Goal: Task Accomplishment & Management: Manage account settings

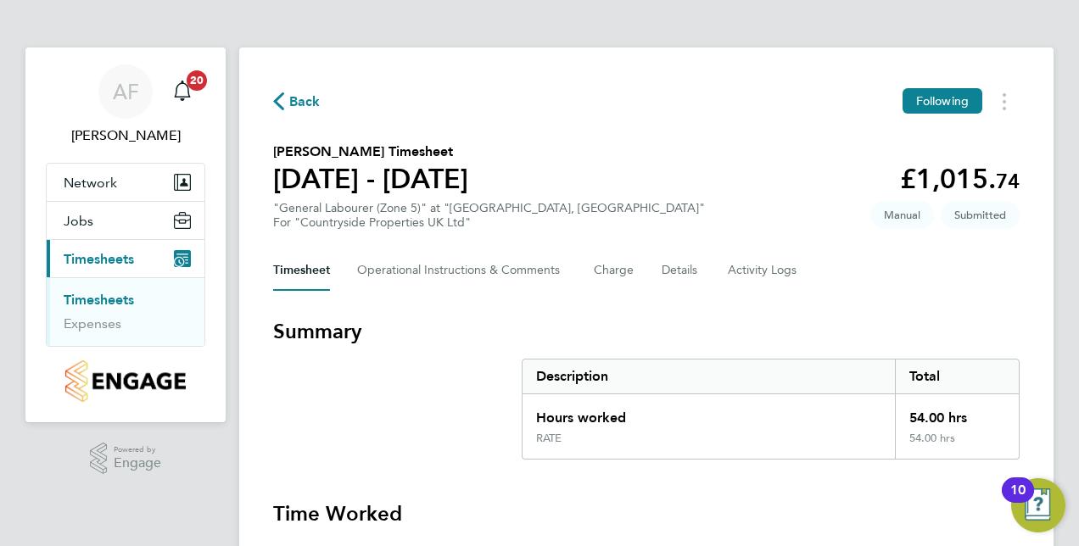
click at [672, 153] on section "[PERSON_NAME] Timesheet [DATE] - [DATE] £1,015. 74 "General Labourer (Zone 5)" …" at bounding box center [646, 186] width 746 height 88
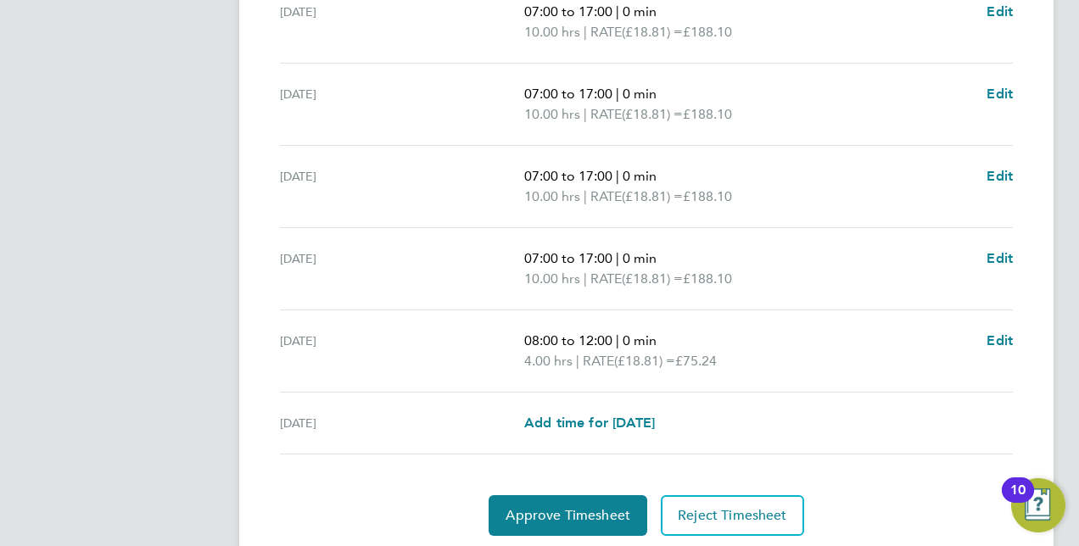
scroll to position [696, 0]
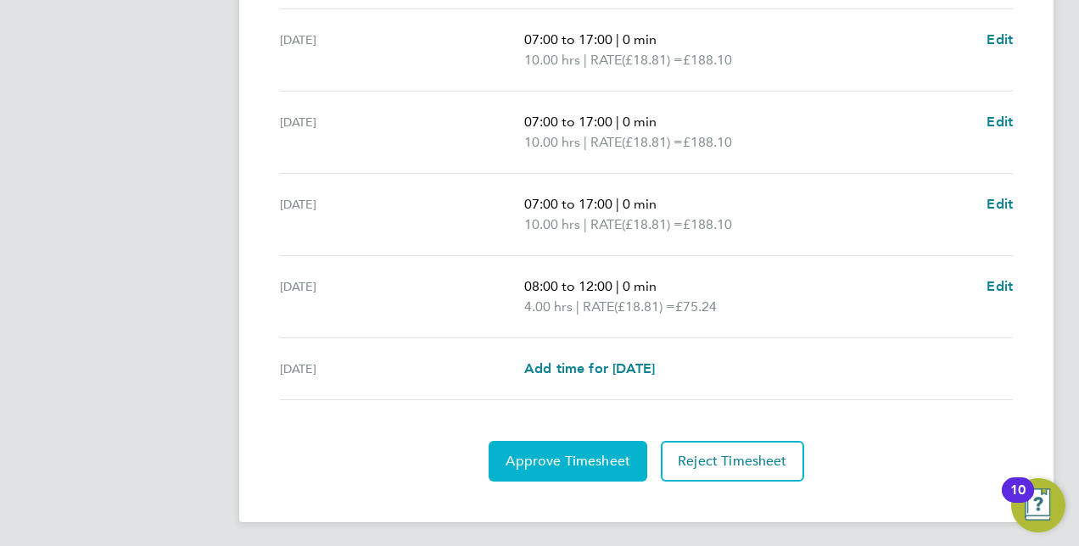
click at [575, 453] on span "Approve Timesheet" at bounding box center [567, 461] width 125 height 17
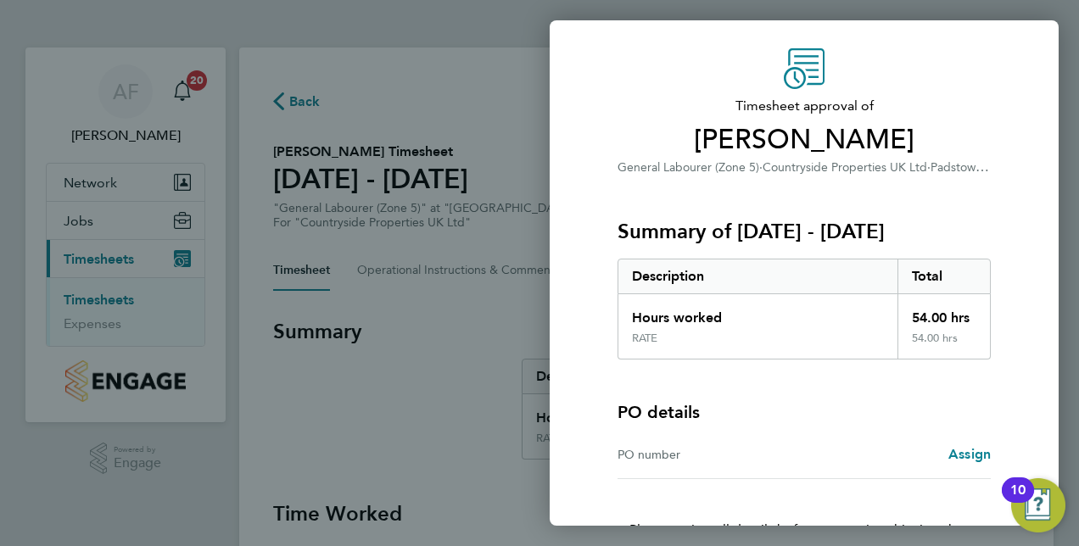
scroll to position [168, 0]
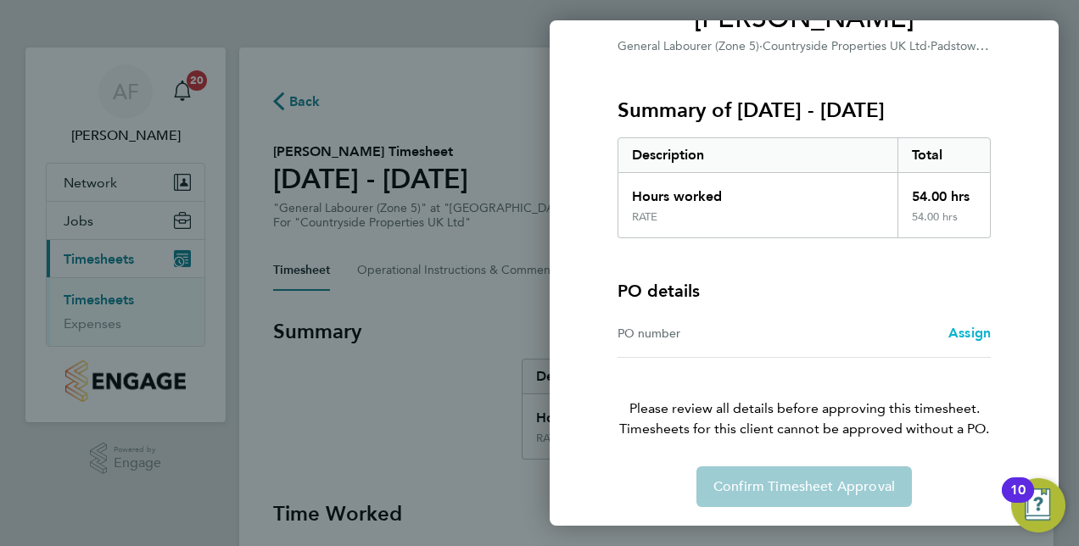
click at [973, 327] on span "Assign" at bounding box center [969, 333] width 42 height 16
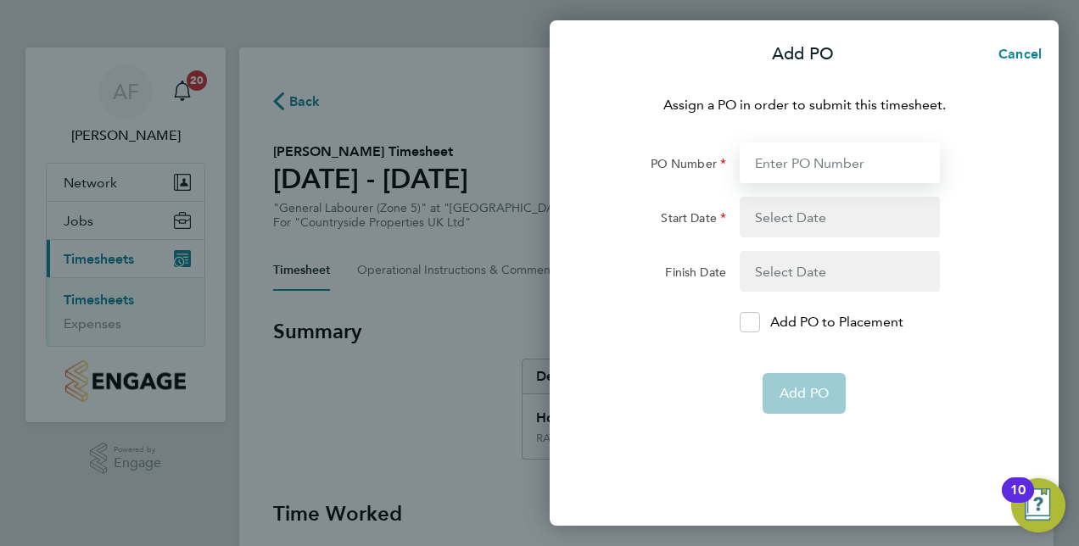
click at [790, 165] on input "PO Number" at bounding box center [840, 162] width 200 height 41
type input "01"
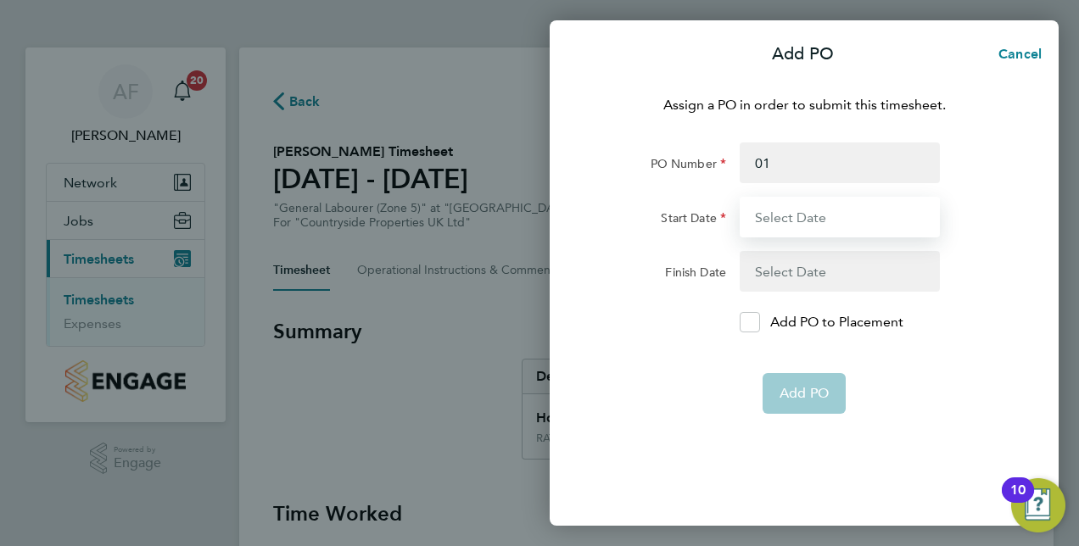
type input "[DATE]"
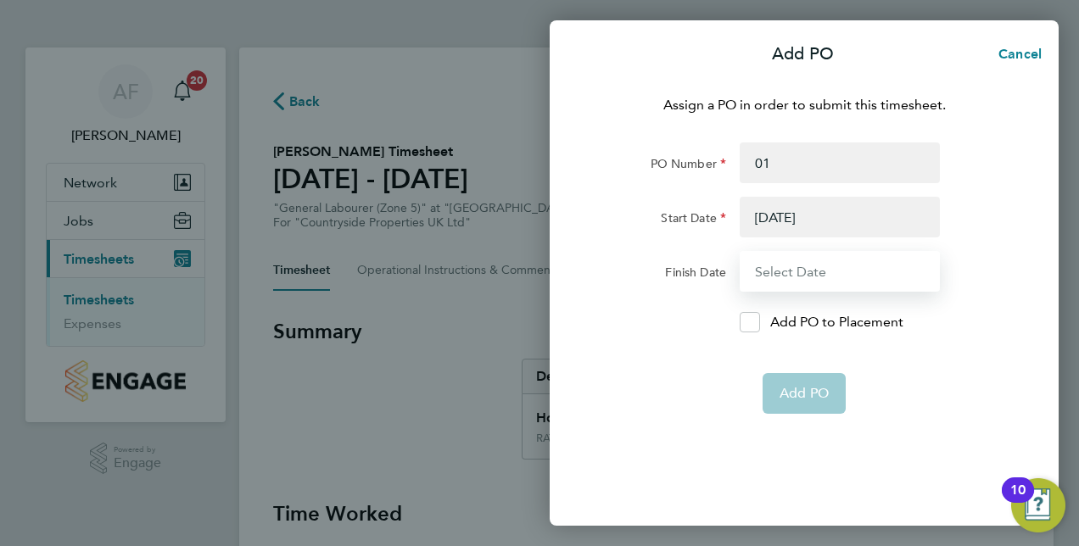
type input "[DATE]"
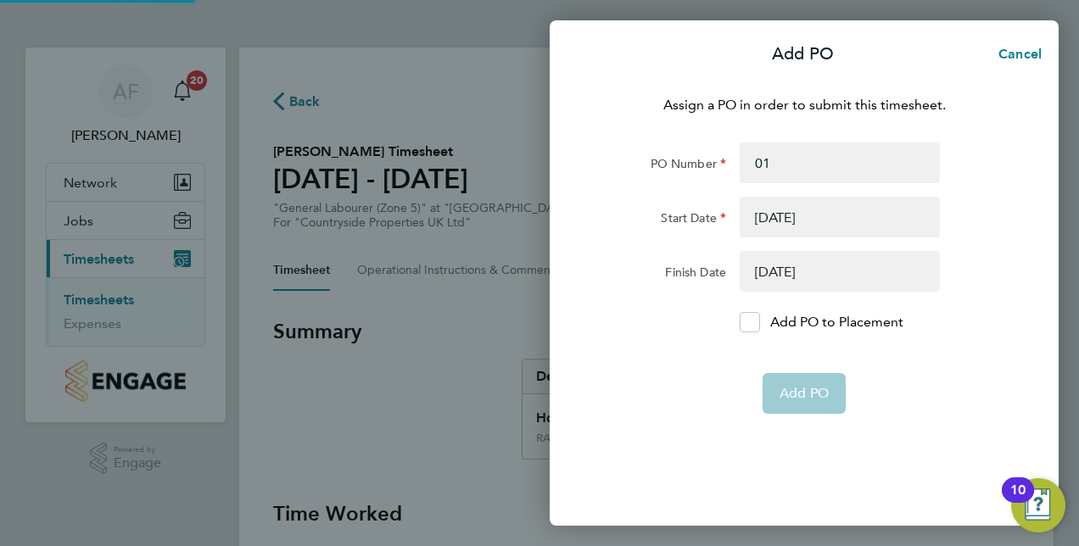
click at [819, 387] on app-form-button "Add PO" at bounding box center [803, 393] width 83 height 41
click at [753, 317] on icon at bounding box center [749, 322] width 13 height 11
click at [756, 322] on input "Add PO to Placement" at bounding box center [756, 322] width 0 height 0
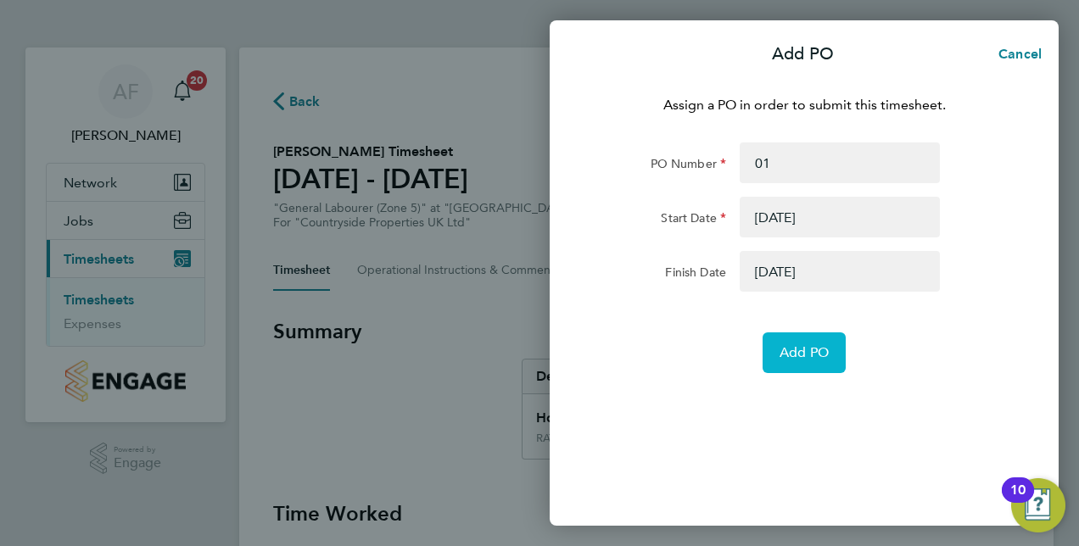
click at [802, 349] on span "Add PO" at bounding box center [803, 352] width 49 height 17
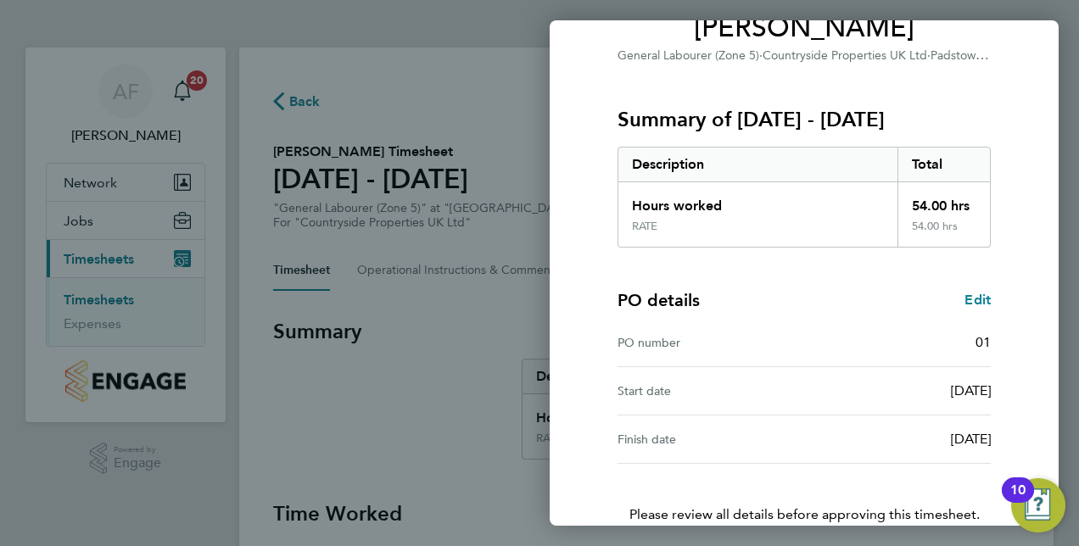
scroll to position [265, 0]
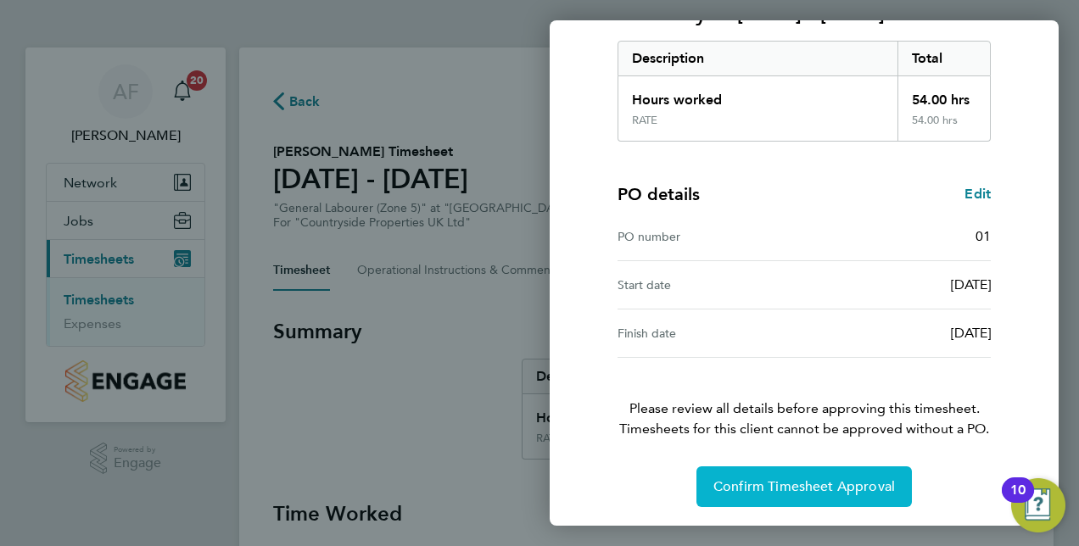
click at [770, 482] on span "Confirm Timesheet Approval" at bounding box center [803, 486] width 181 height 17
